Goal: Task Accomplishment & Management: Use online tool/utility

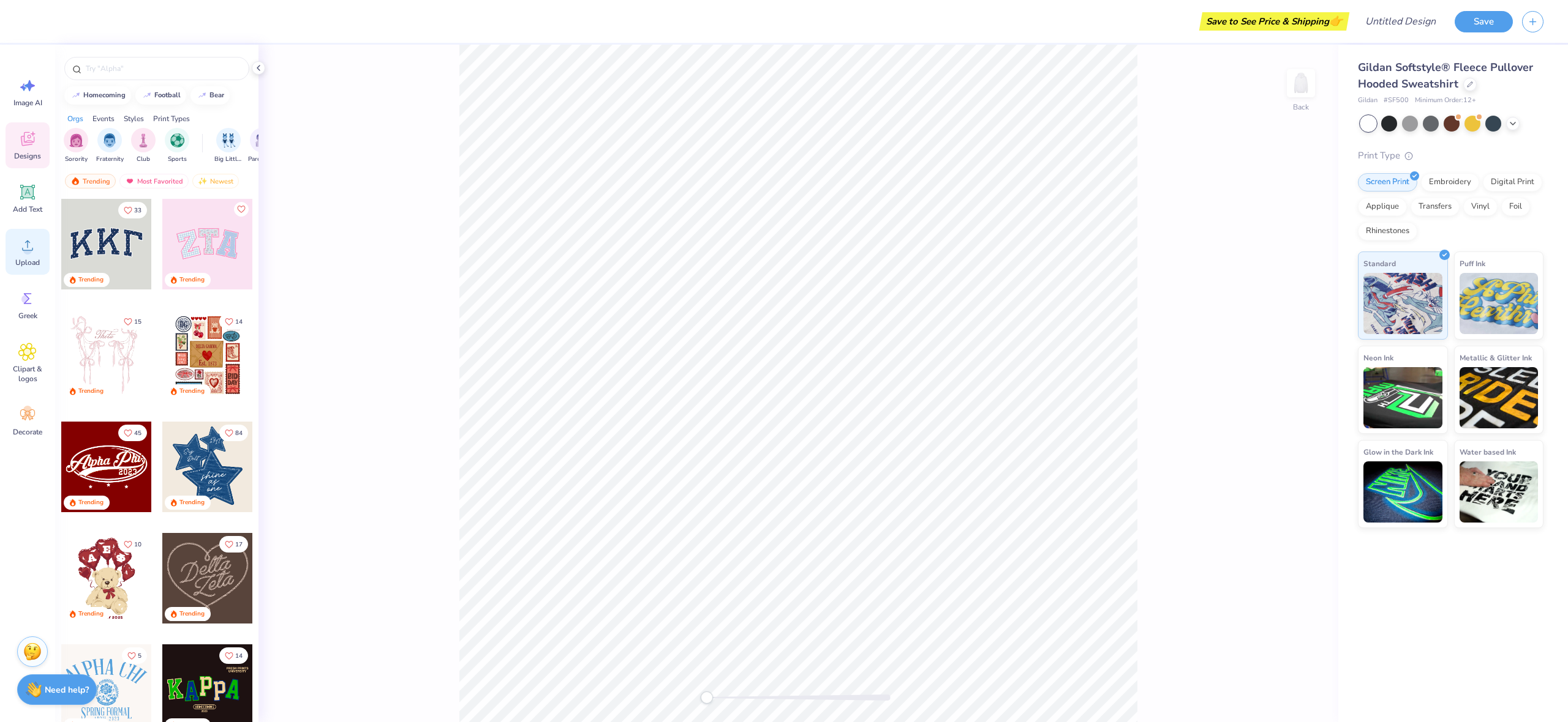
click at [27, 249] on circle at bounding box center [27, 250] width 8 height 8
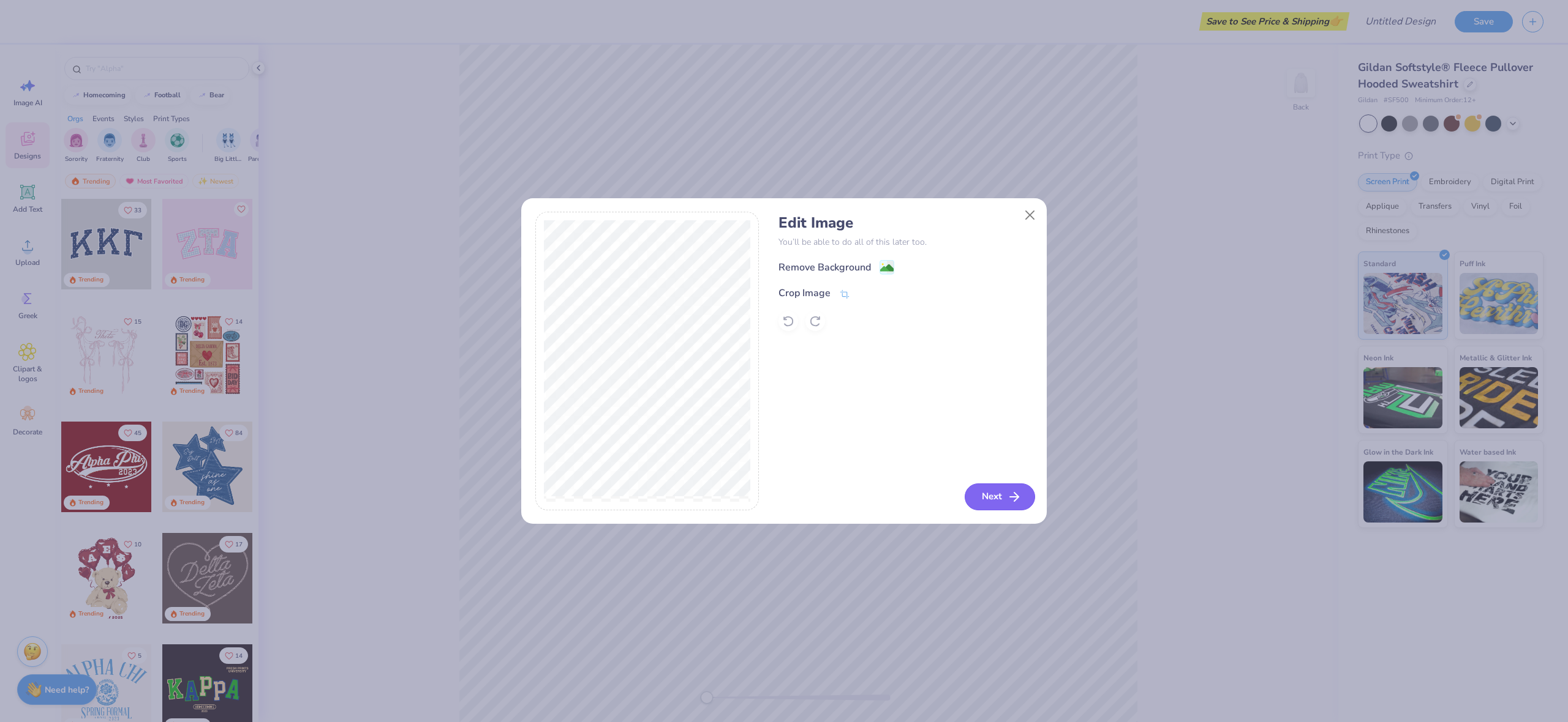
click at [1014, 497] on line "button" at bounding box center [1014, 497] width 8 height 0
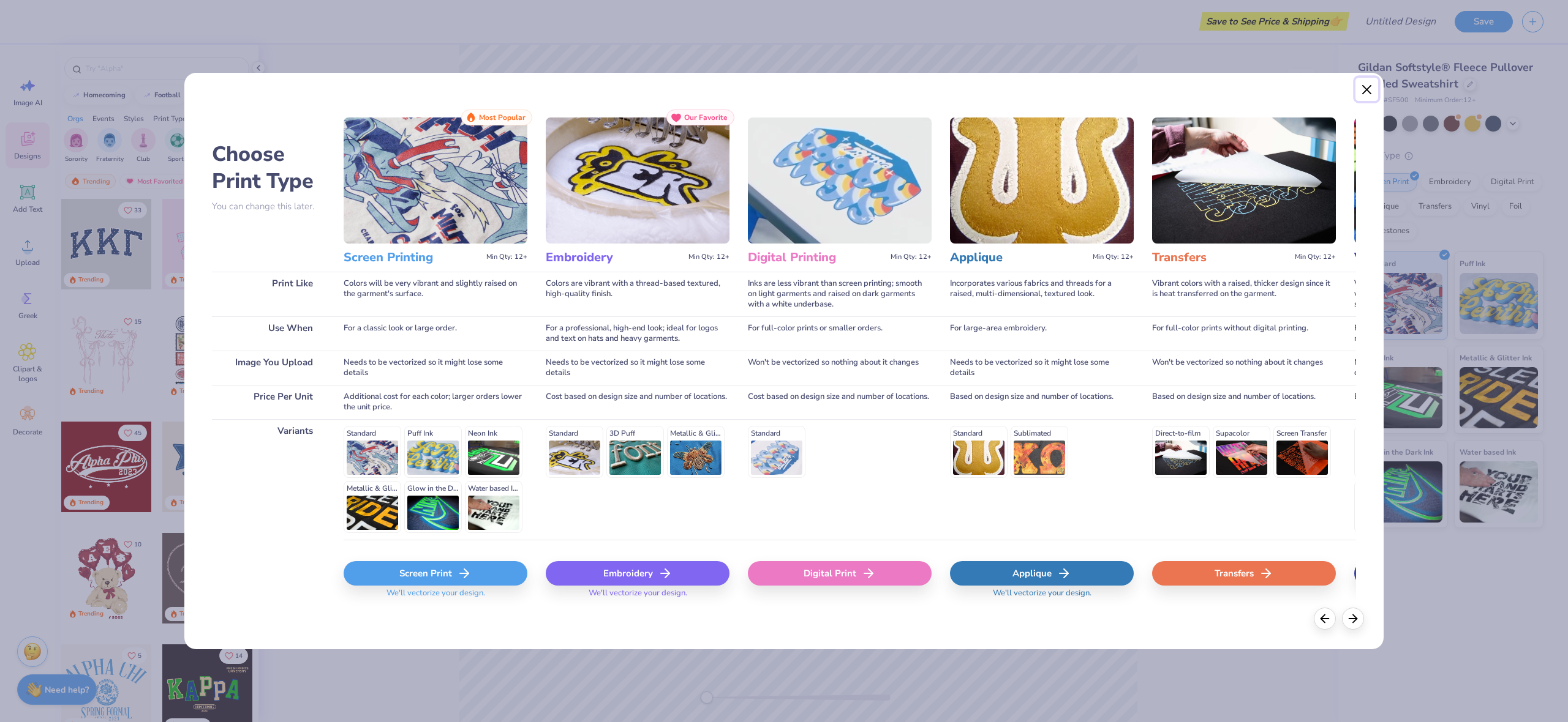
click at [1368, 89] on button "Close" at bounding box center [1367, 89] width 23 height 23
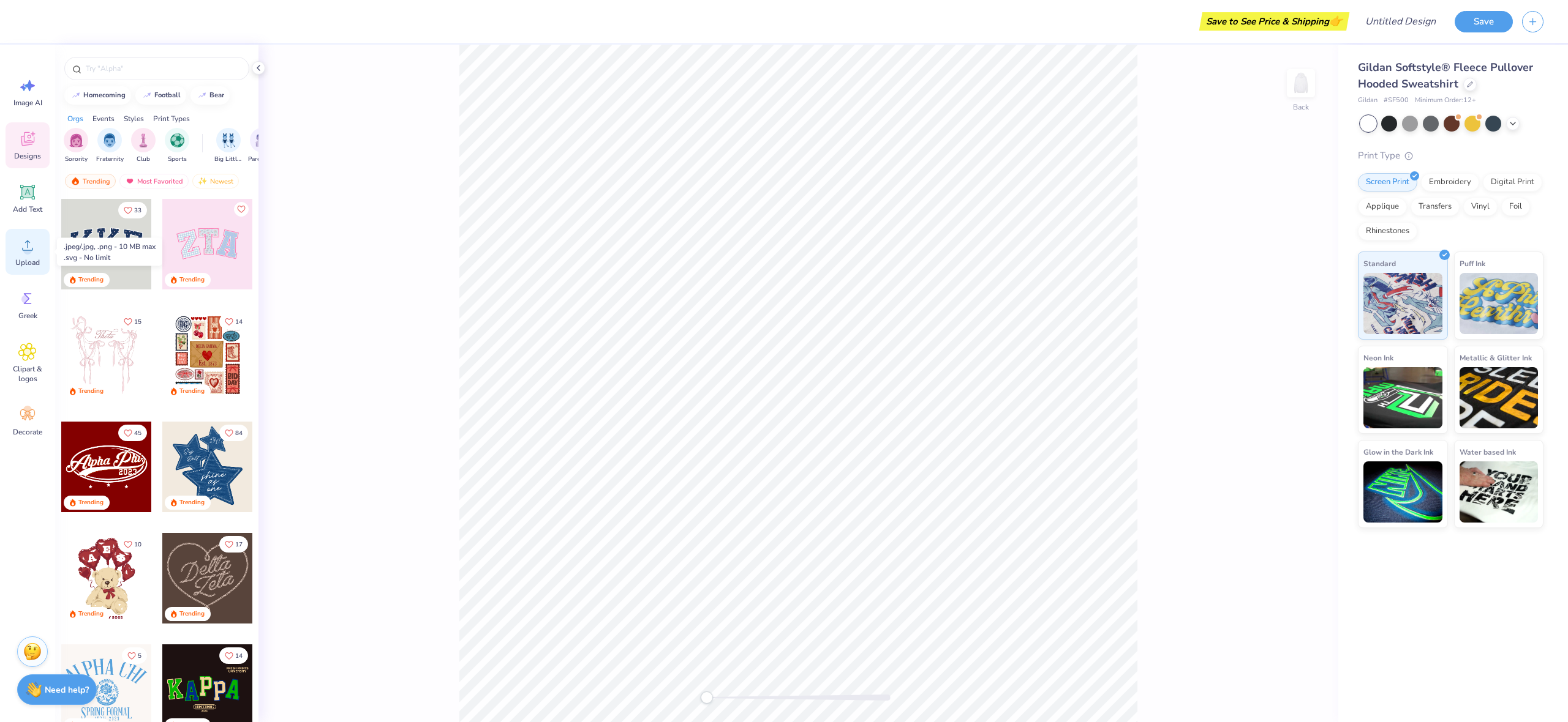
click at [23, 247] on icon at bounding box center [27, 245] width 18 height 18
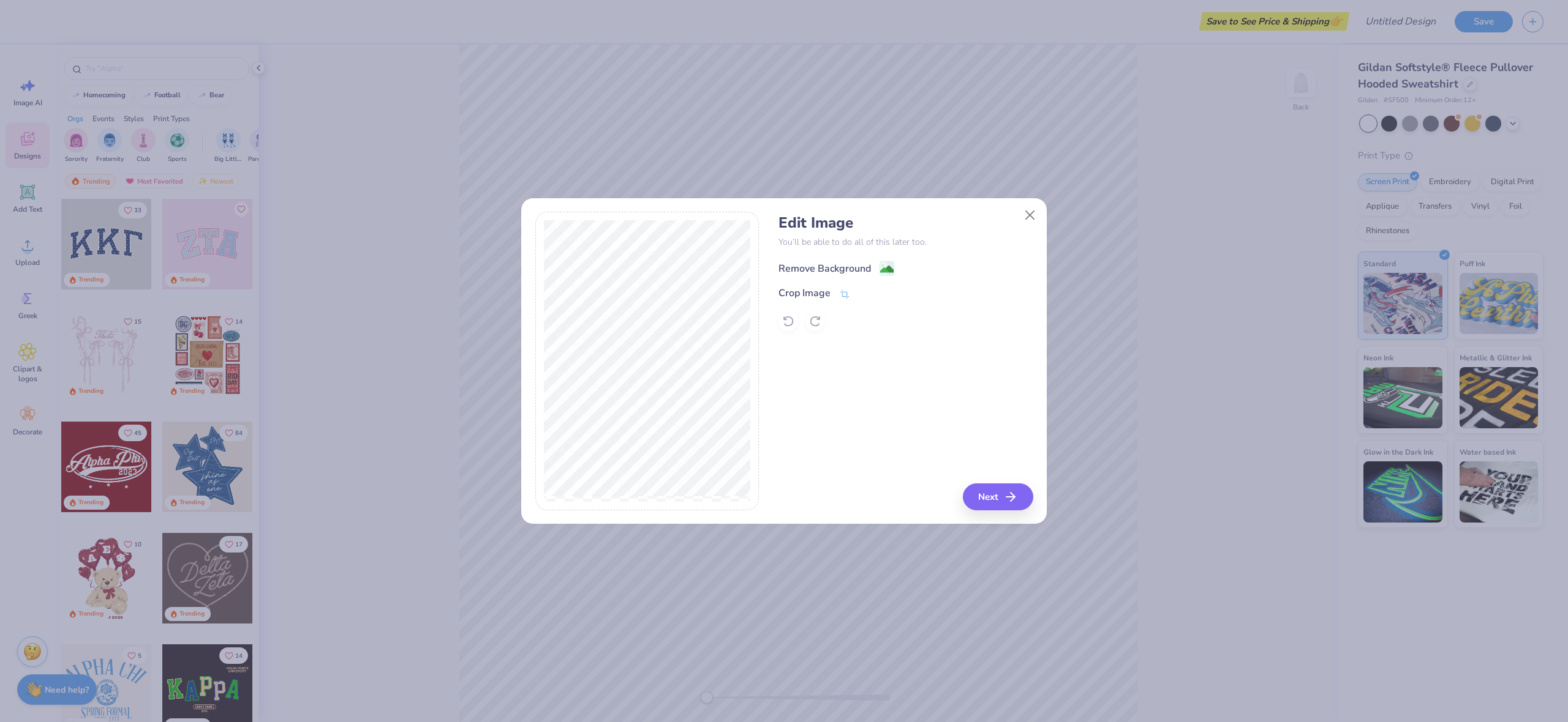
click at [883, 267] on image at bounding box center [887, 269] width 14 height 14
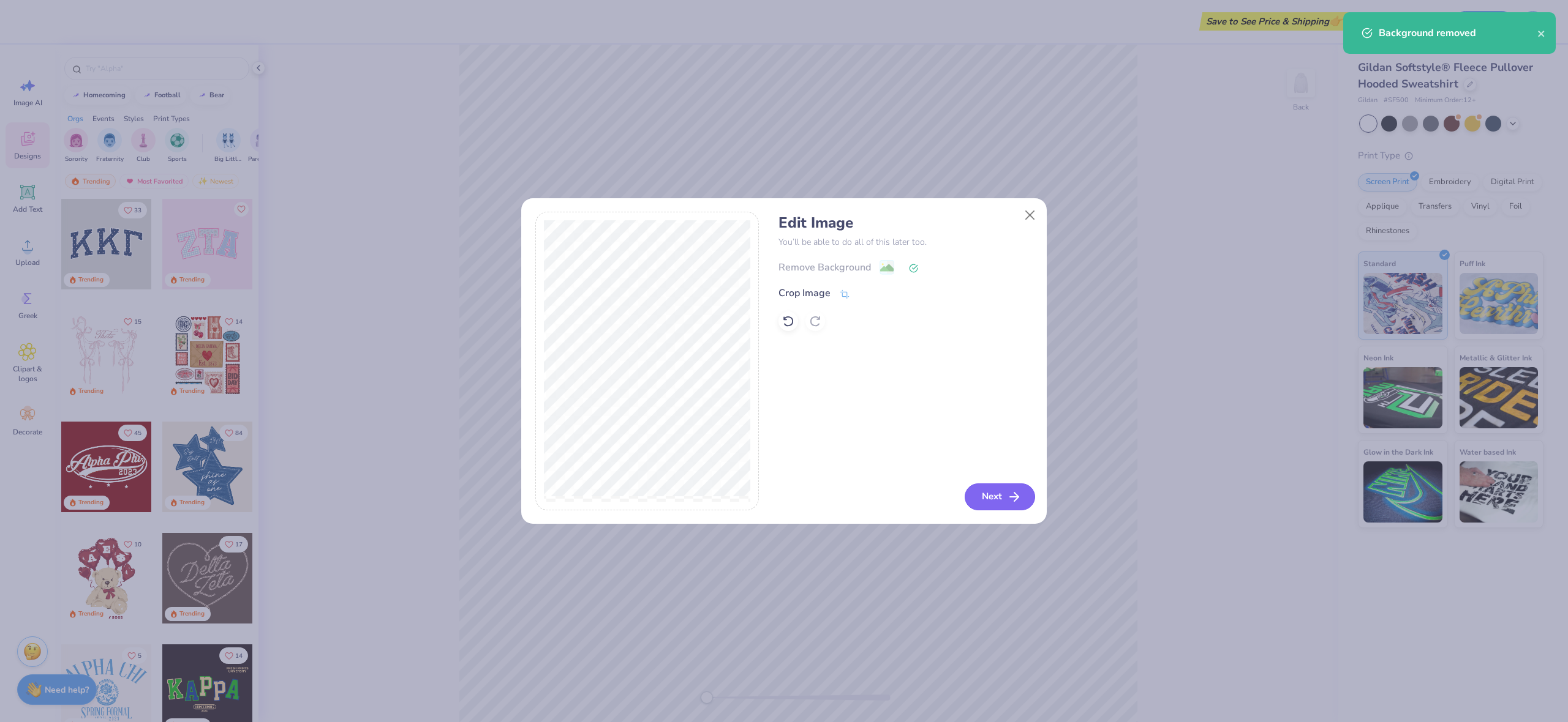
click at [982, 497] on button "Next" at bounding box center [999, 497] width 70 height 27
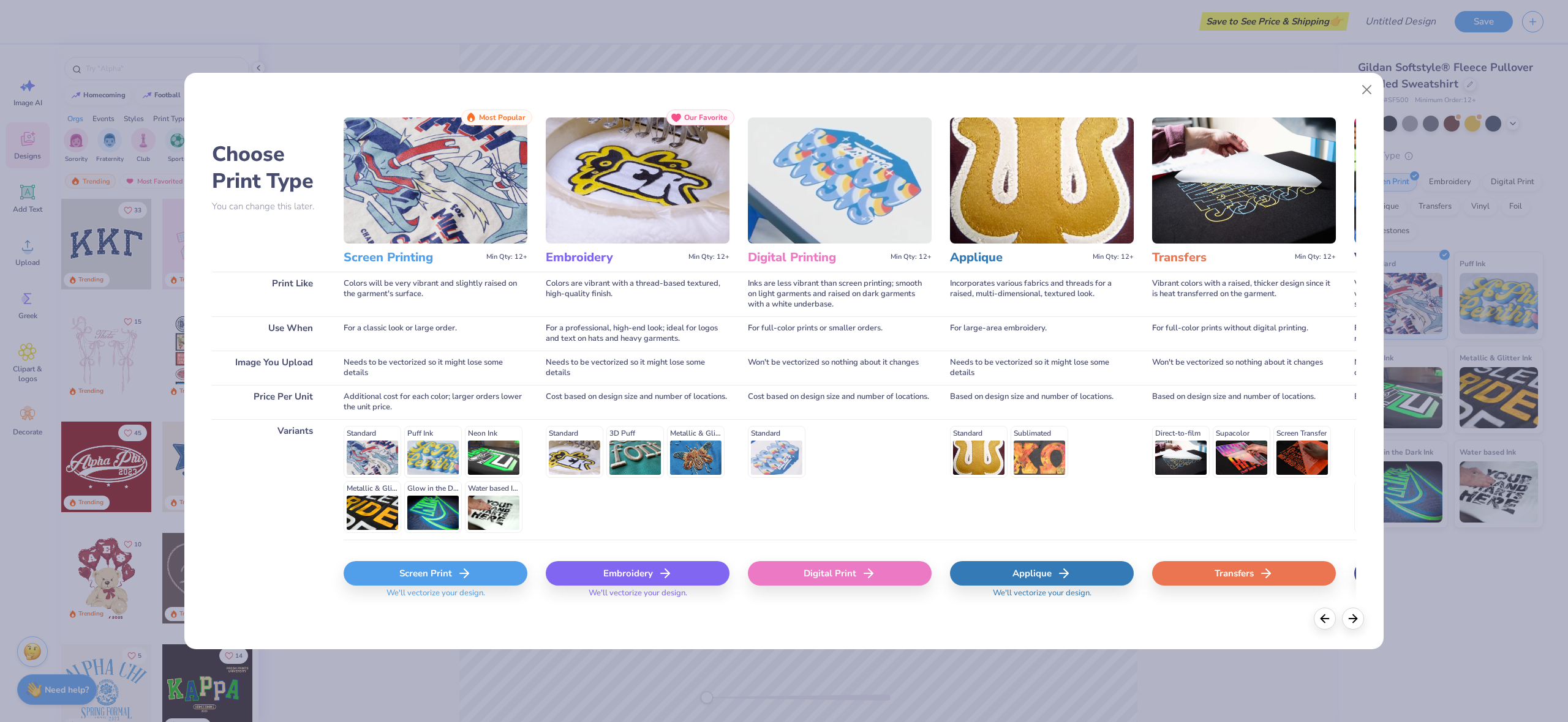
click at [449, 571] on div "Screen Print" at bounding box center [435, 574] width 184 height 24
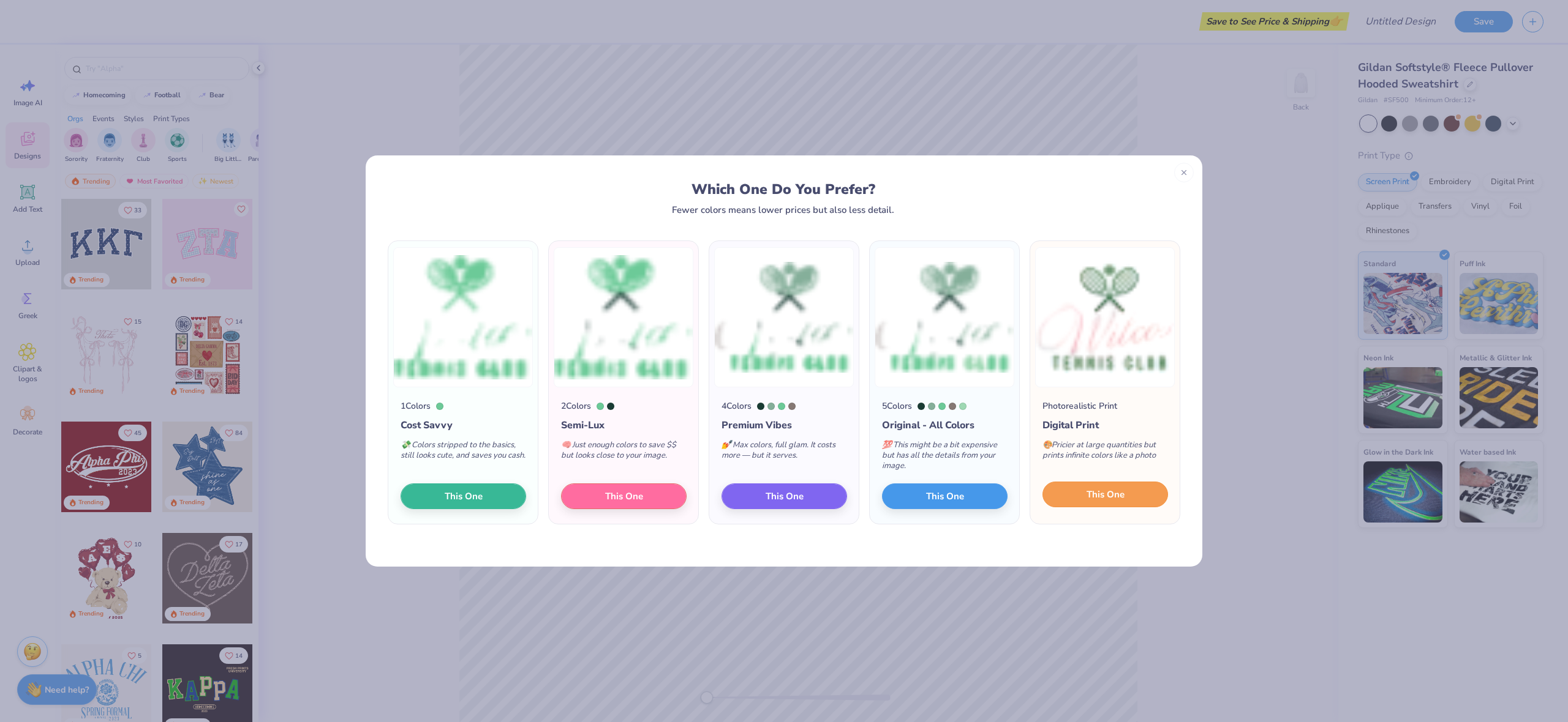
click at [1102, 503] on button "This One" at bounding box center [1105, 495] width 126 height 26
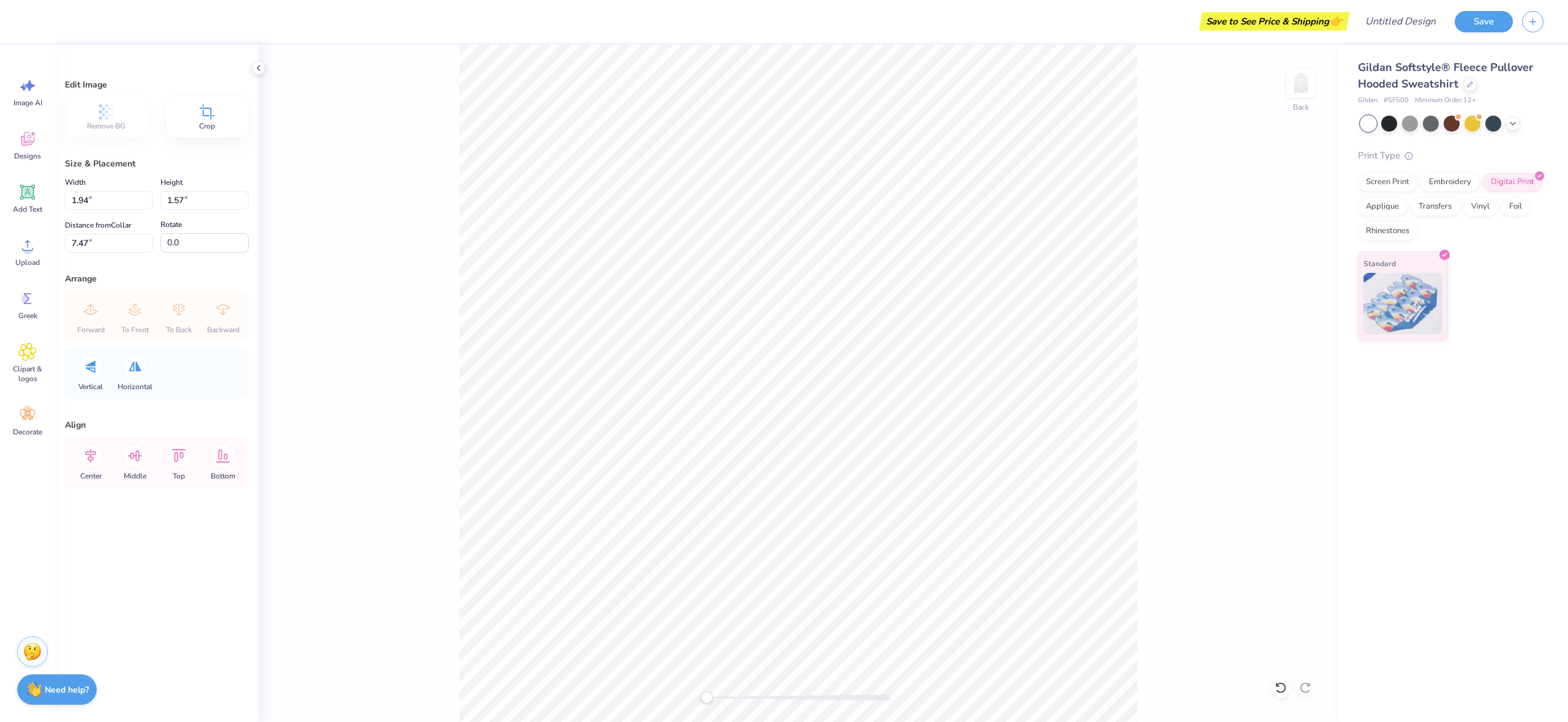
type input "3.67"
type input "2.96"
type input "1.94"
type input "4.34"
type input "3.51"
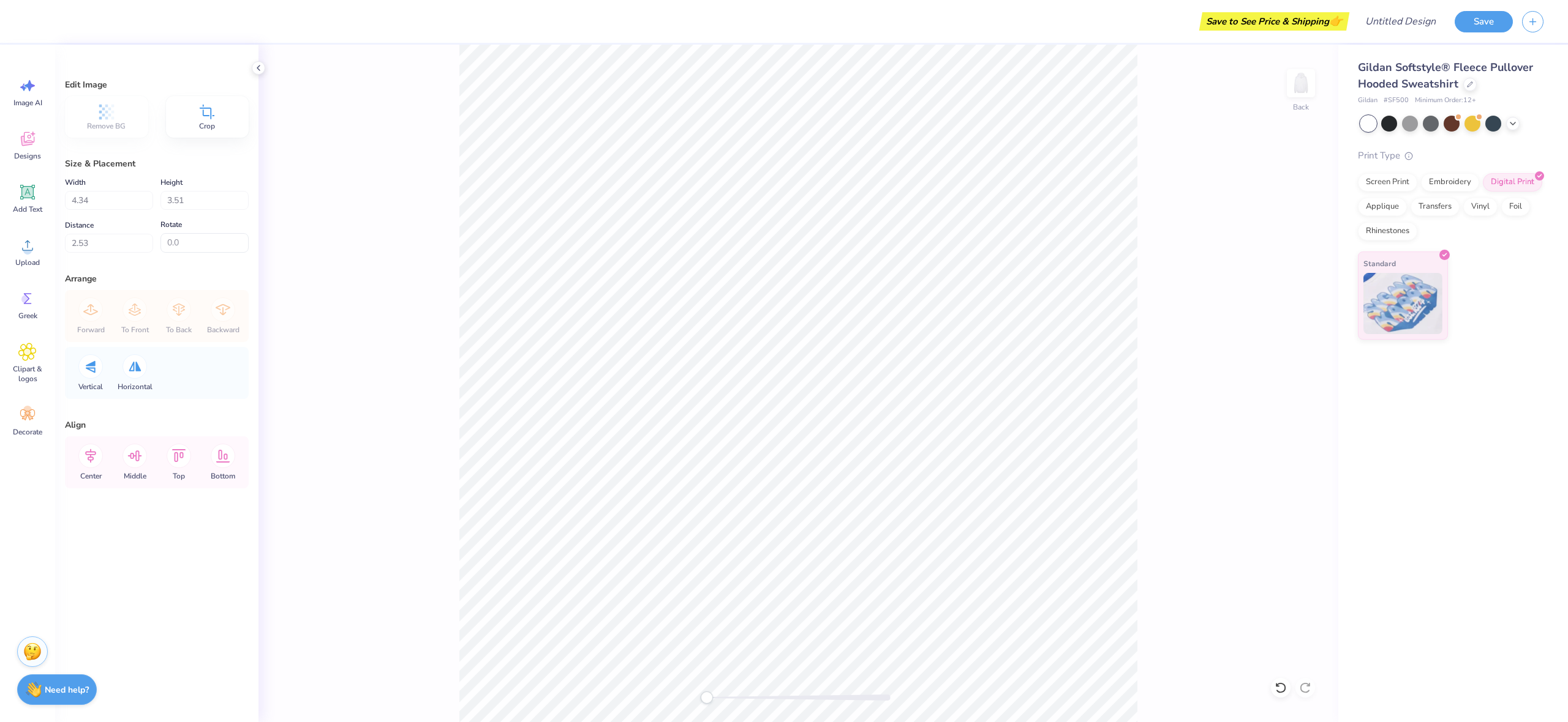
type input "2.58"
click at [1308, 84] on img at bounding box center [1301, 83] width 49 height 49
click at [29, 248] on circle at bounding box center [27, 250] width 8 height 8
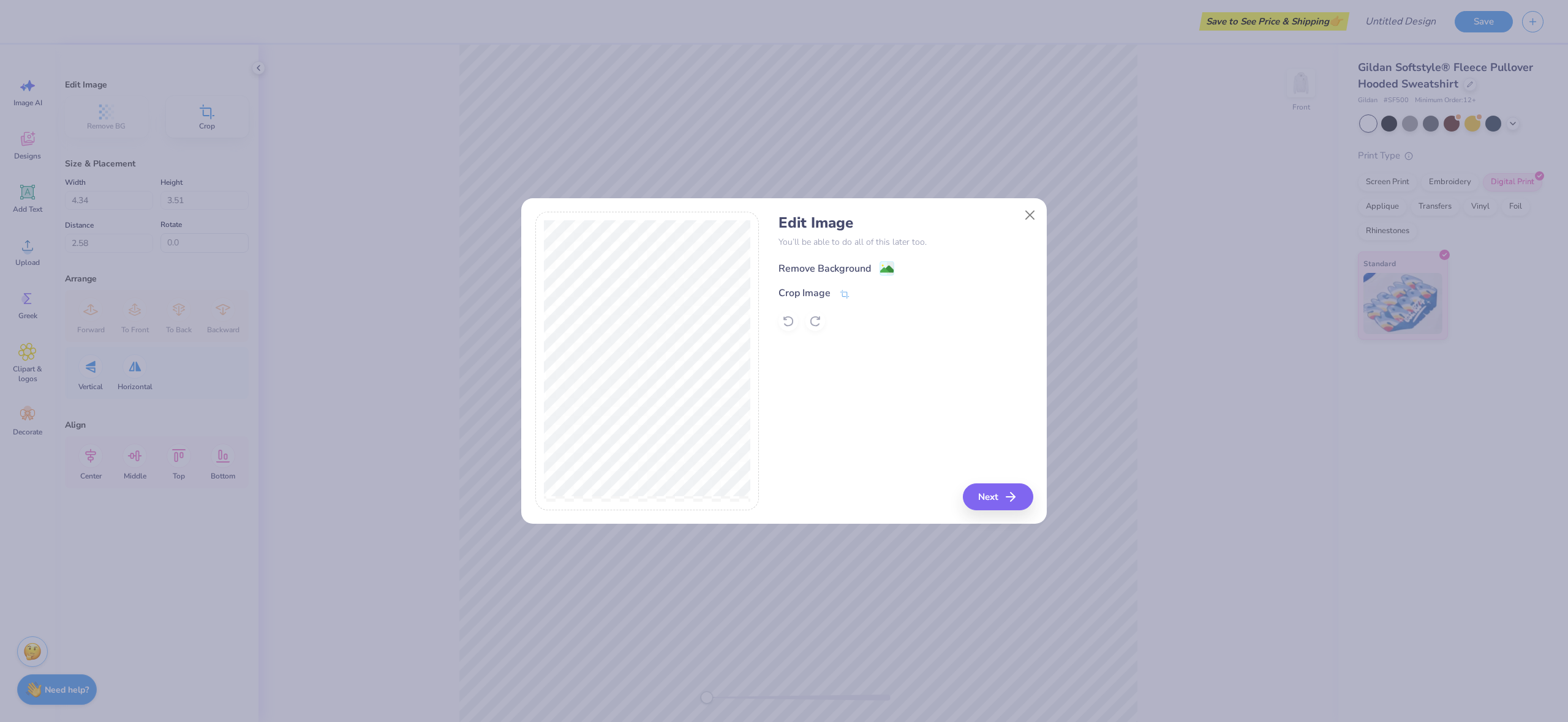
click at [887, 268] on image at bounding box center [887, 269] width 14 height 14
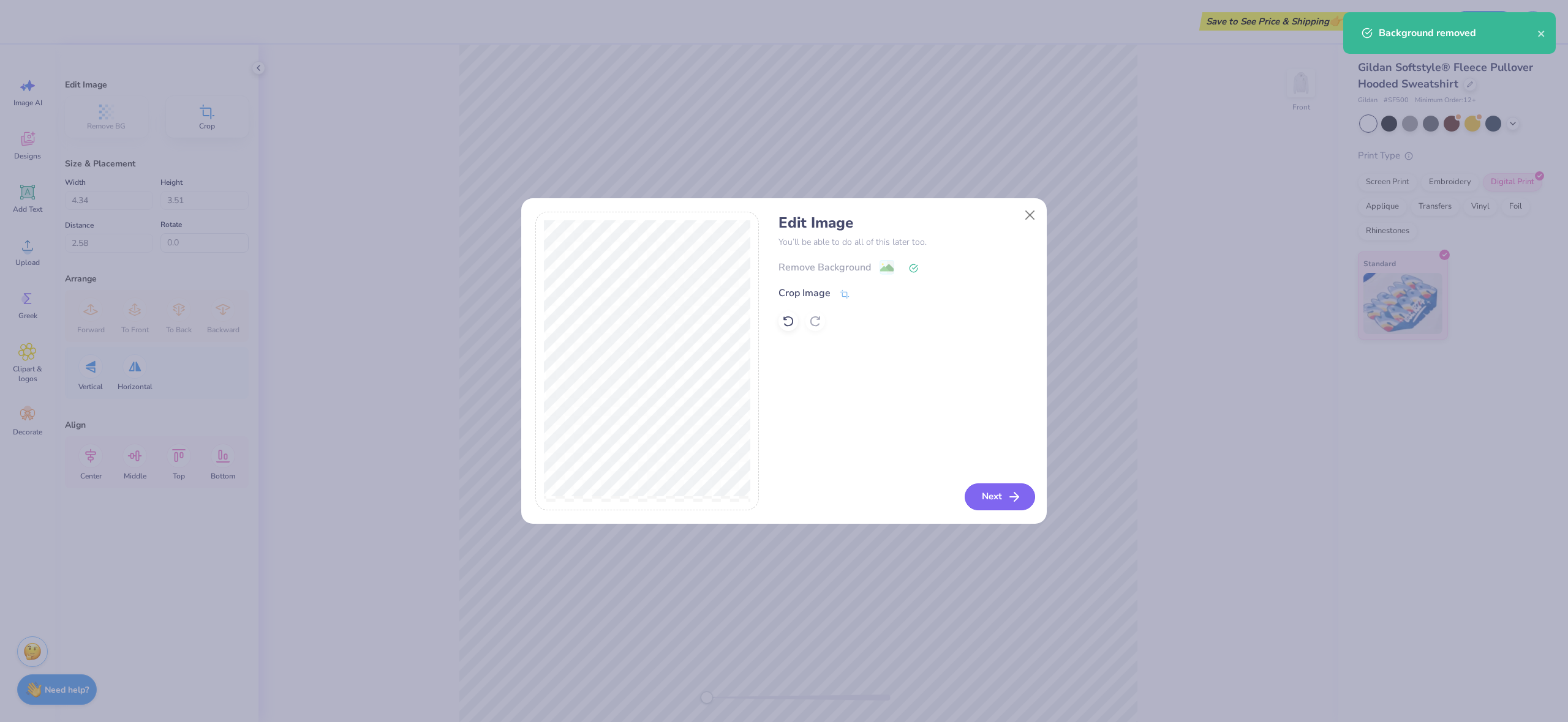
click at [1005, 498] on button "Next" at bounding box center [999, 497] width 70 height 27
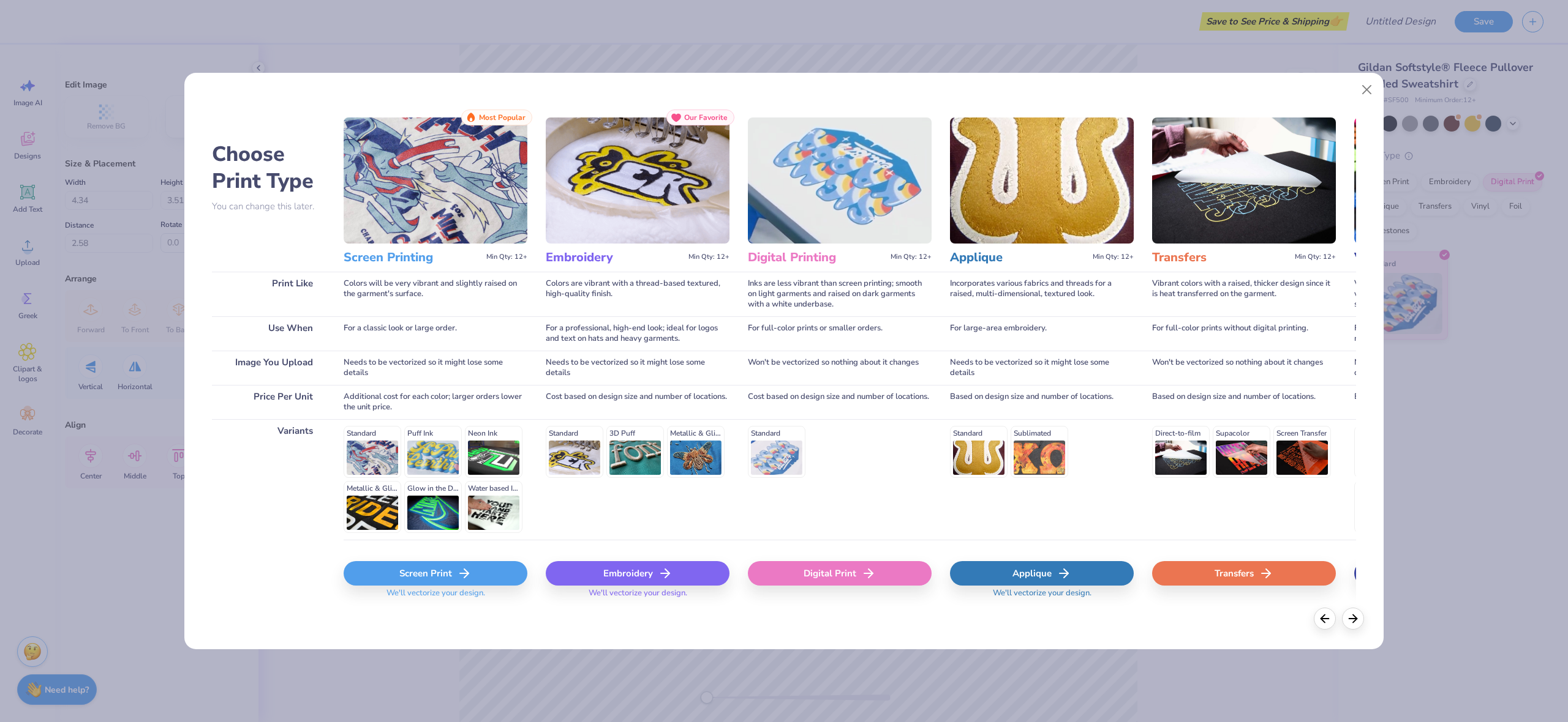
click at [499, 568] on div "Screen Print" at bounding box center [435, 574] width 184 height 24
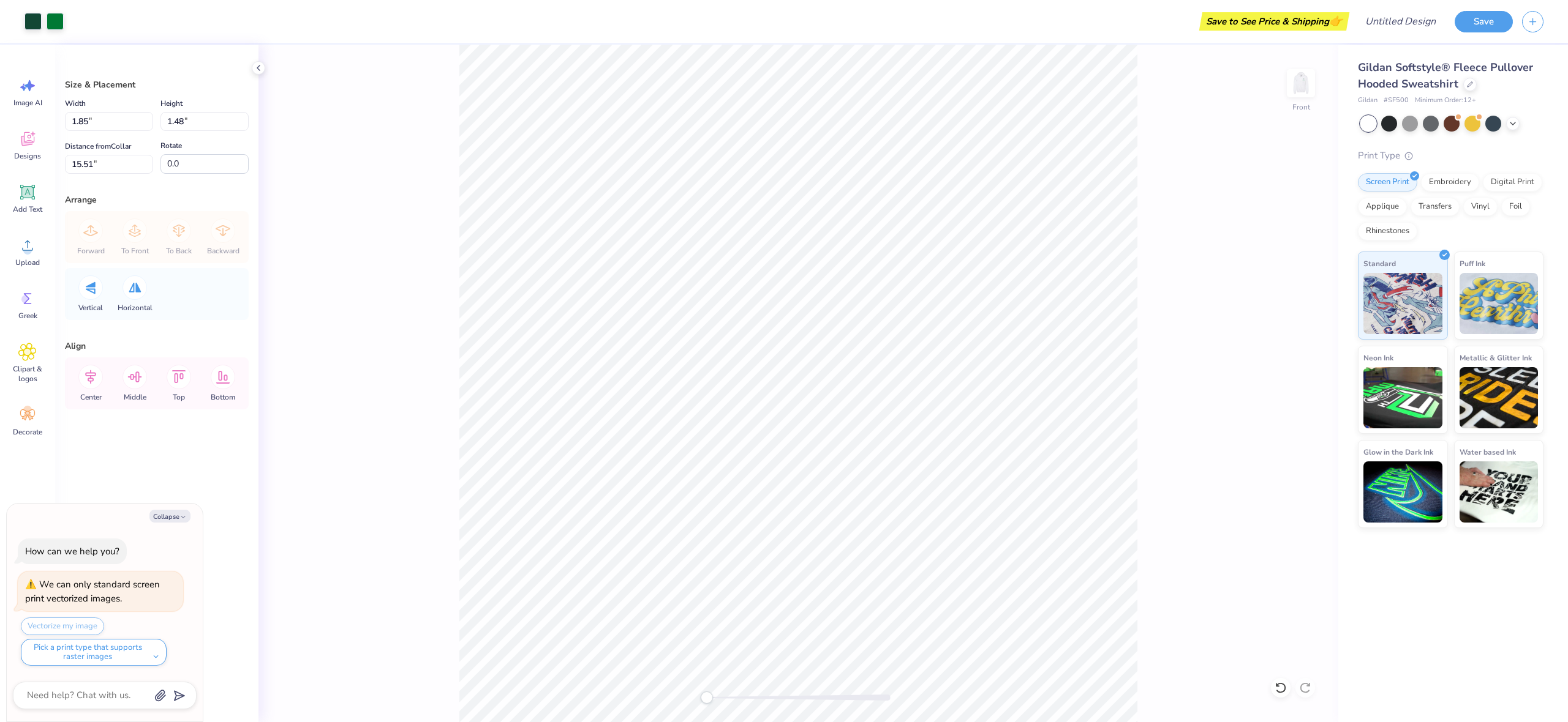
type textarea "x"
type input "6.00"
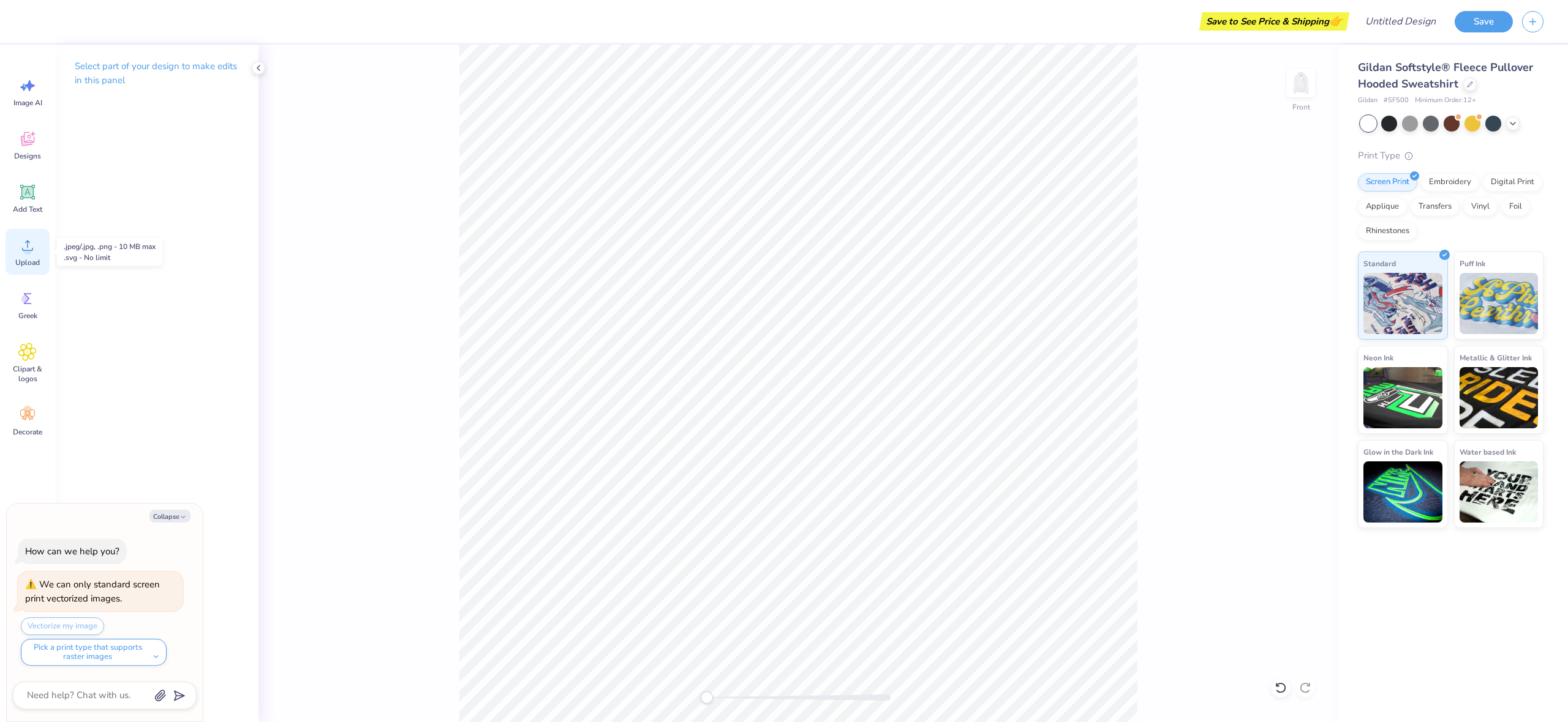
click at [33, 251] on icon at bounding box center [27, 245] width 18 height 18
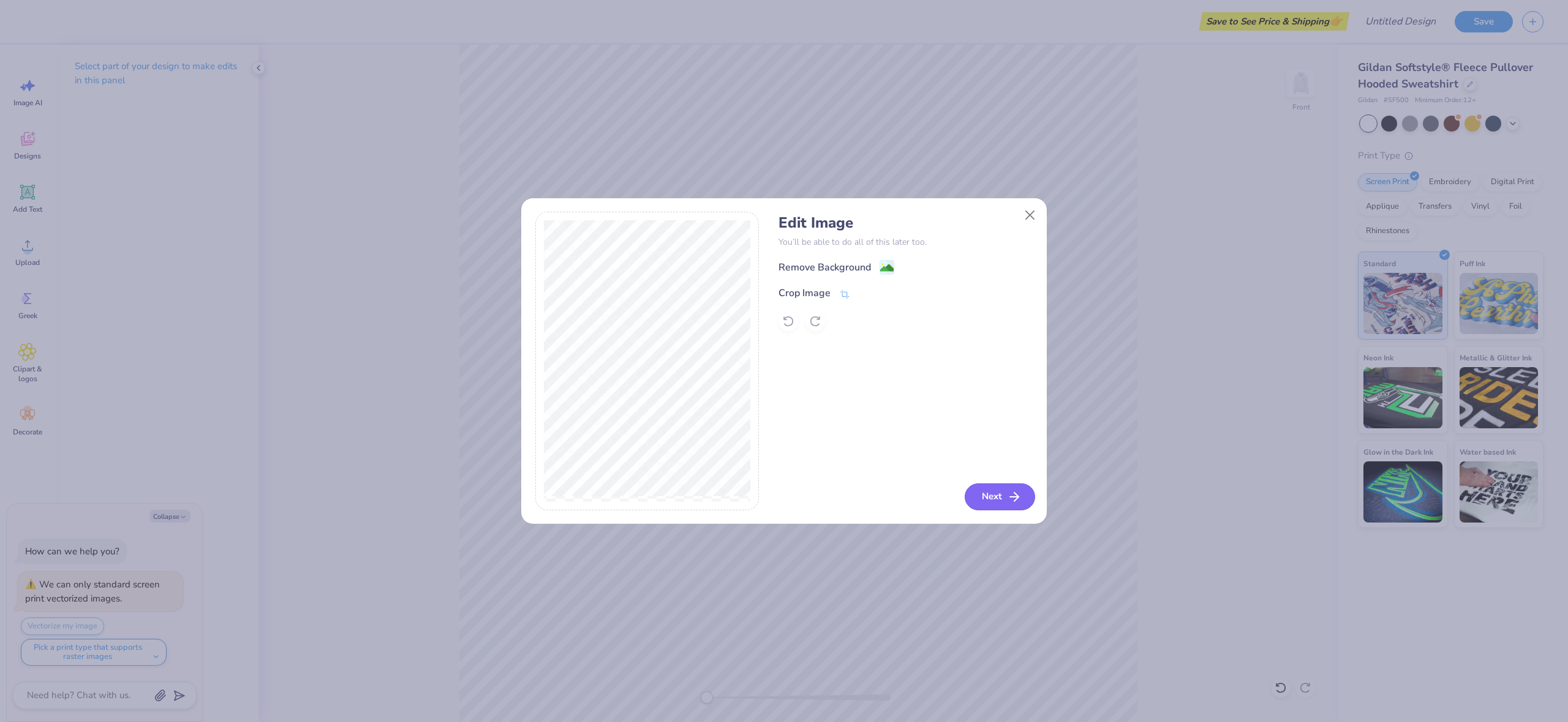
click at [1007, 498] on icon "button" at bounding box center [1014, 496] width 14 height 14
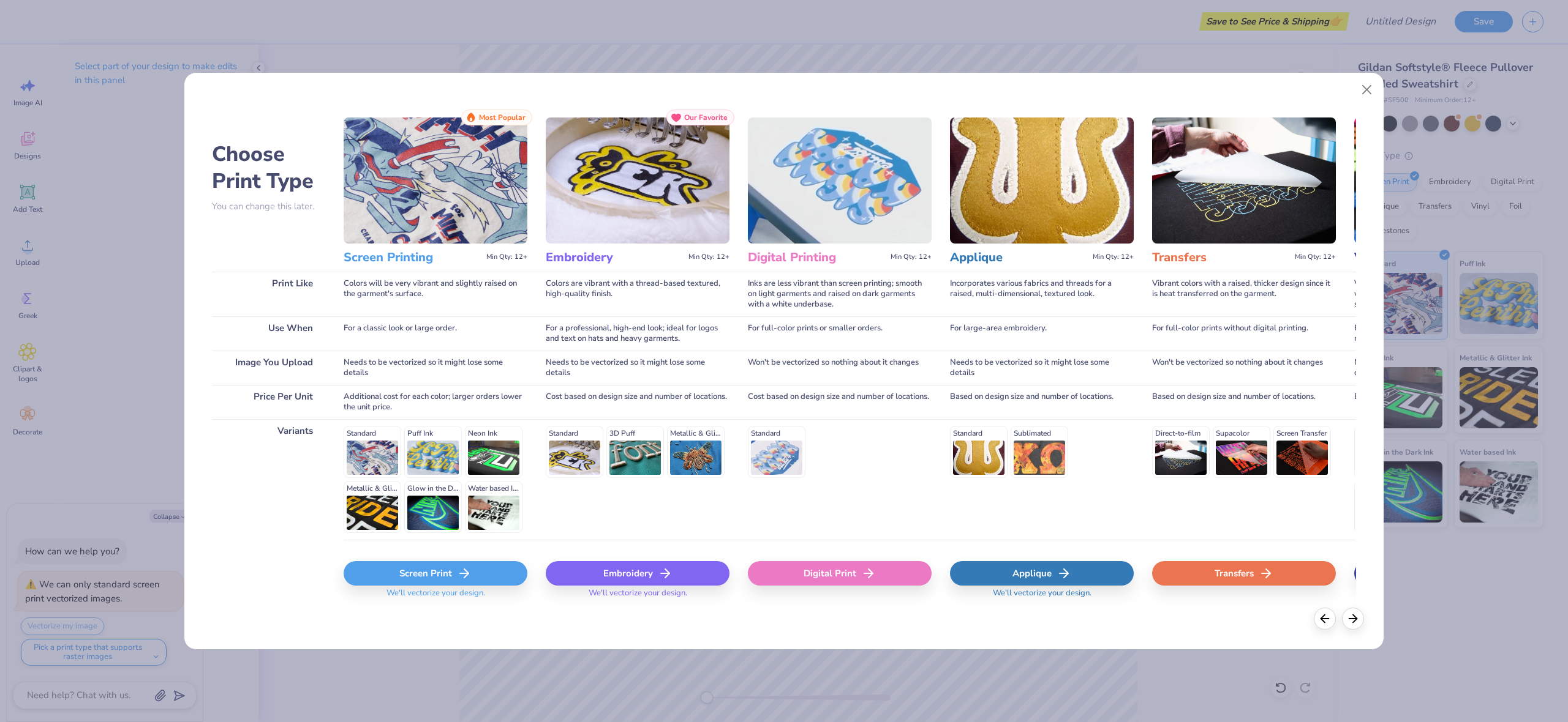
click at [488, 575] on div "Screen Print" at bounding box center [435, 574] width 184 height 24
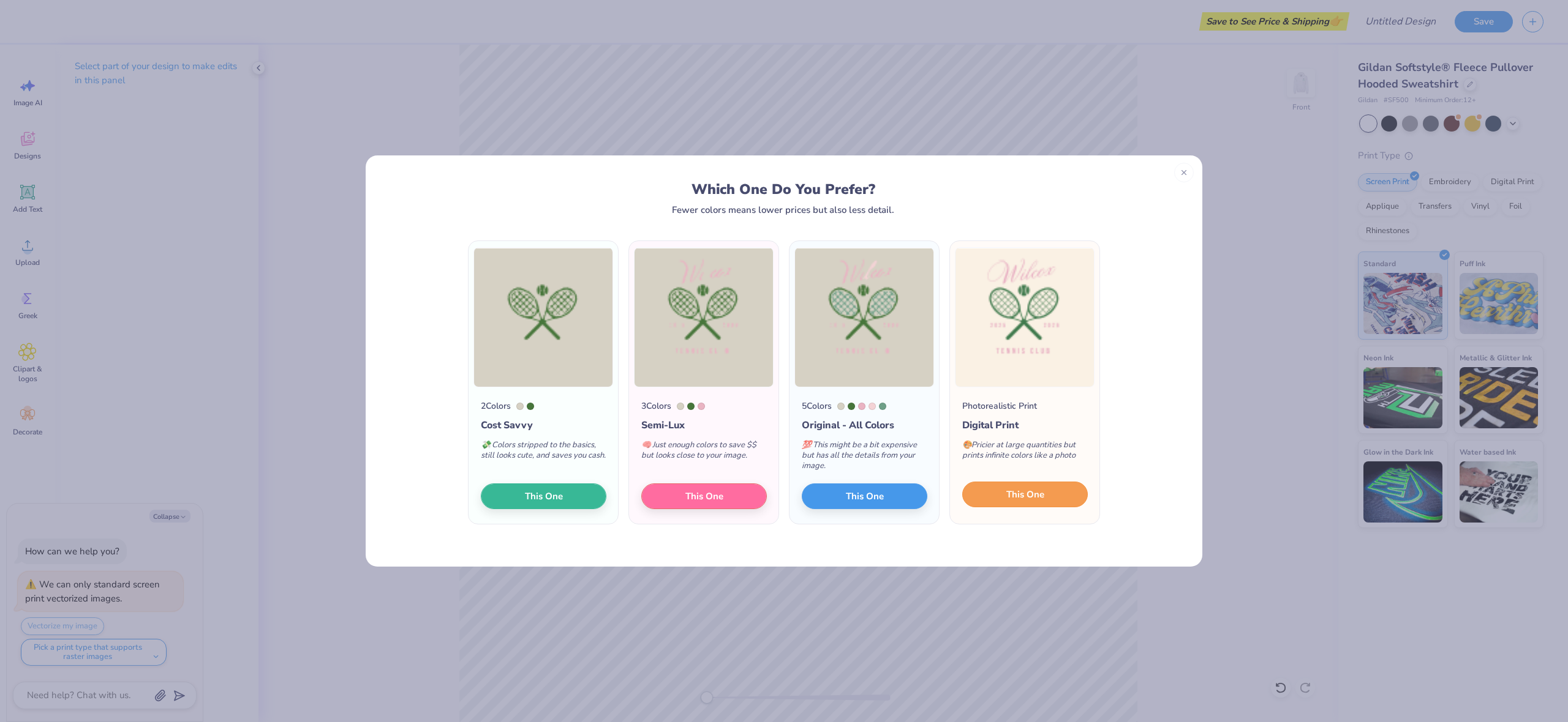
click at [1048, 497] on button "This One" at bounding box center [1025, 495] width 126 height 26
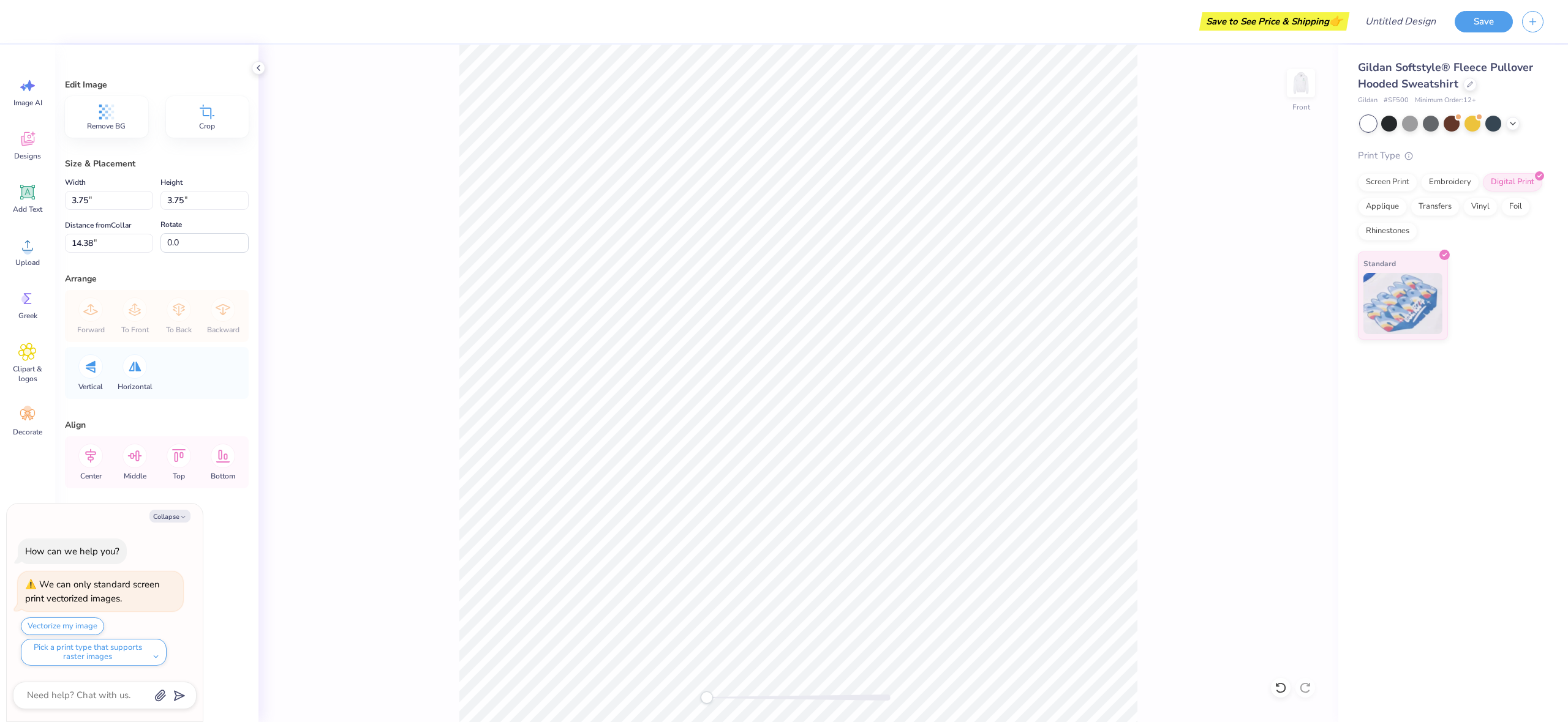
type textarea "x"
type input "6.96"
type input "11.16"
type textarea "x"
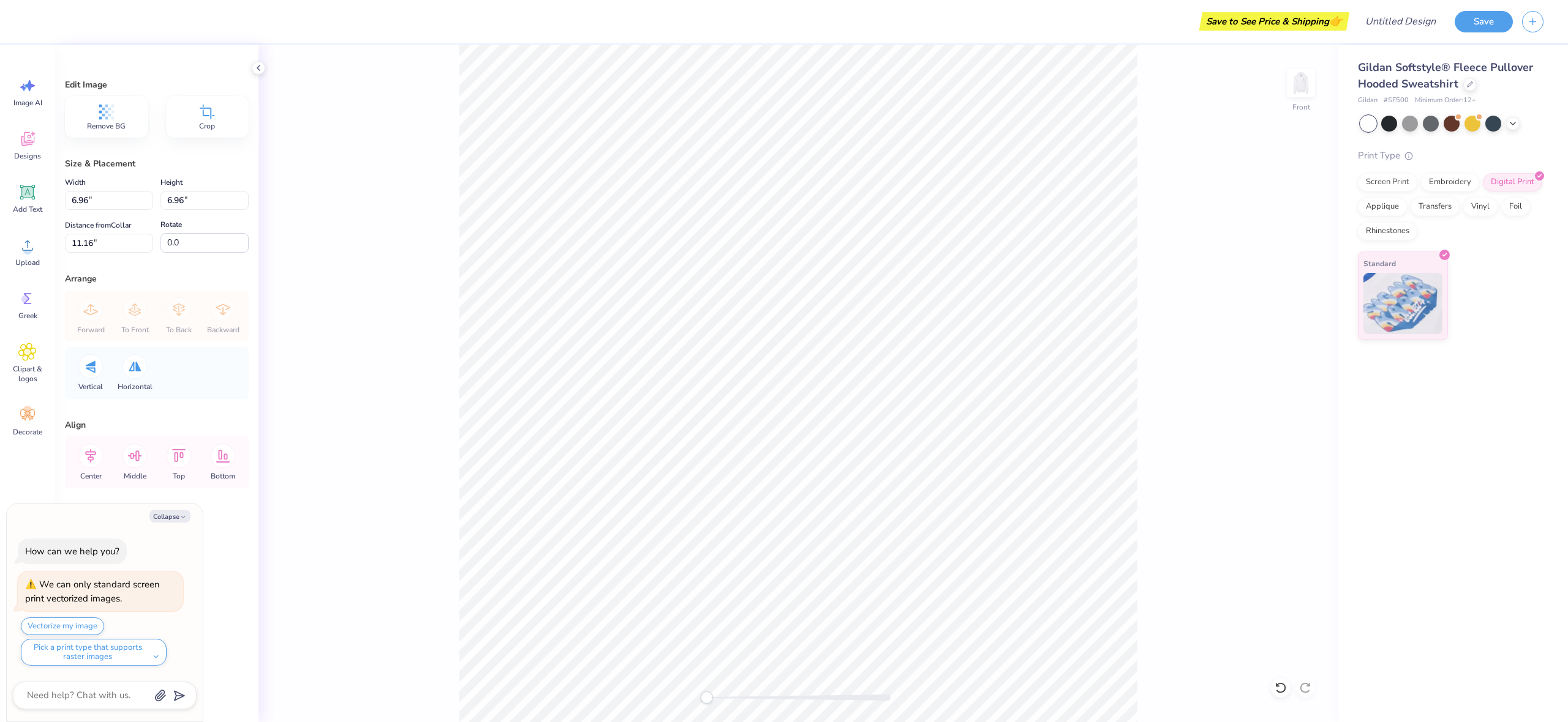
type input "10.93"
type input "6.76"
click at [1157, 450] on div "Front" at bounding box center [798, 383] width 1080 height 677
click at [1308, 82] on img at bounding box center [1301, 83] width 49 height 49
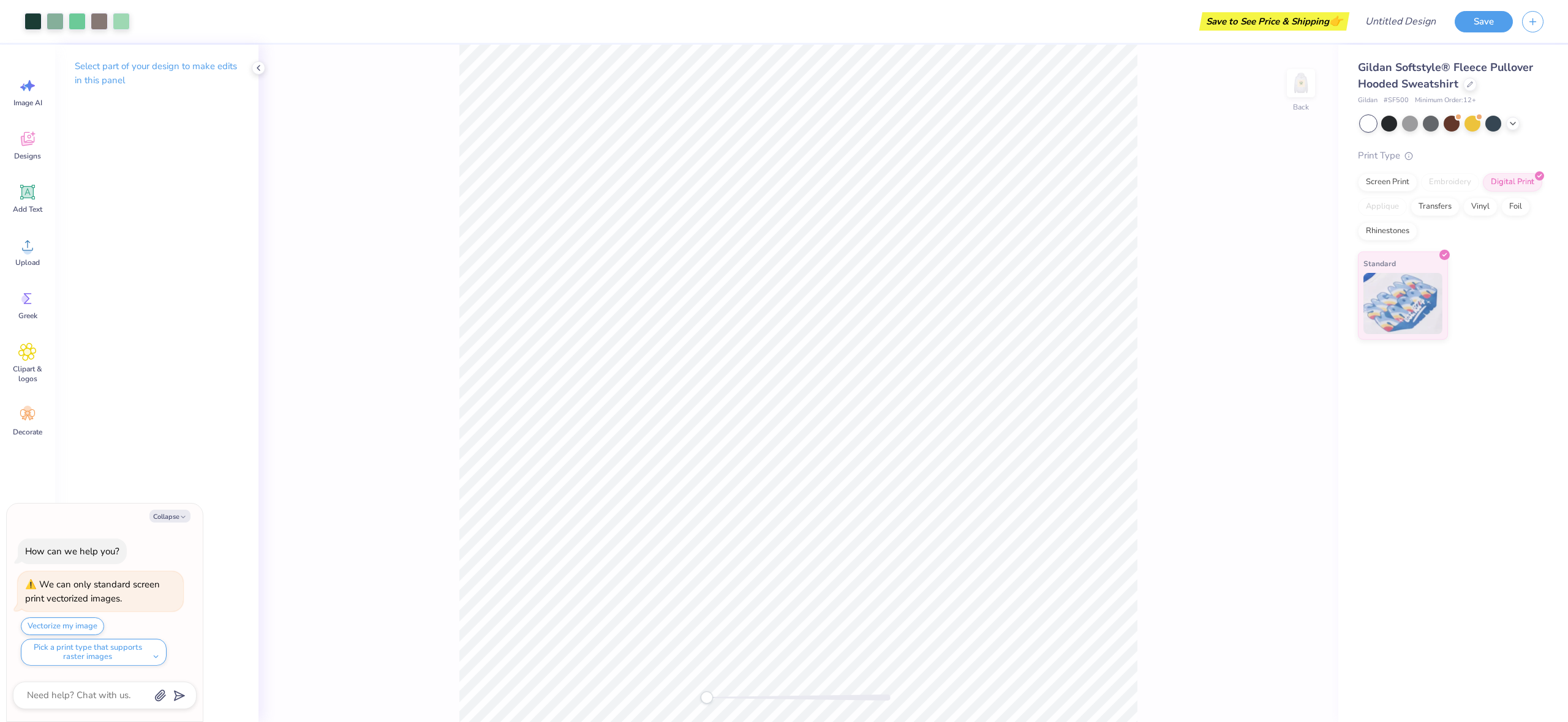
type textarea "x"
